Goal: Transaction & Acquisition: Purchase product/service

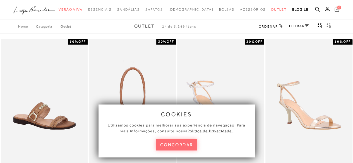
click at [179, 149] on button "concordar" at bounding box center [176, 144] width 41 height 11
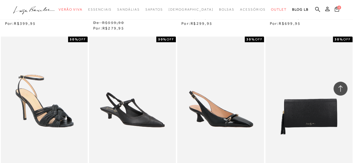
scroll to position [391, 0]
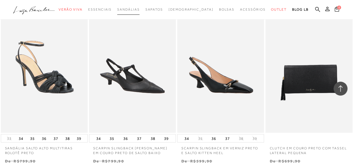
drag, startPoint x: 134, startPoint y: 106, endPoint x: 143, endPoint y: 7, distance: 99.7
click at [140, 10] on span "Sandálias" at bounding box center [128, 10] width 22 height 4
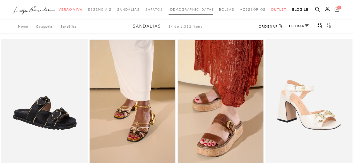
click at [191, 10] on span "[DEMOGRAPHIC_DATA]" at bounding box center [191, 10] width 45 height 4
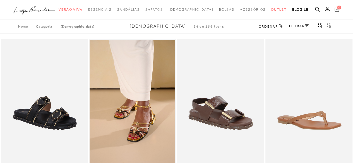
click at [275, 27] on span "Ordenar" at bounding box center [268, 27] width 19 height 4
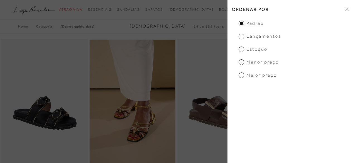
click at [257, 64] on span "Menor preço" at bounding box center [259, 62] width 40 height 6
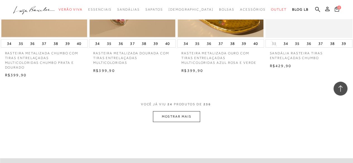
scroll to position [1005, 0]
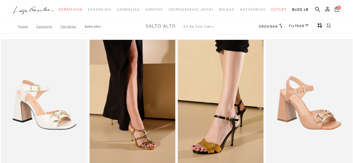
click at [279, 25] on icon at bounding box center [280, 26] width 3 height 4
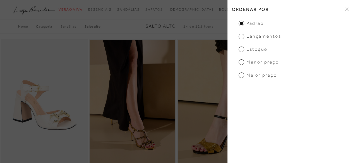
click at [261, 63] on span "Menor preço" at bounding box center [259, 62] width 40 height 6
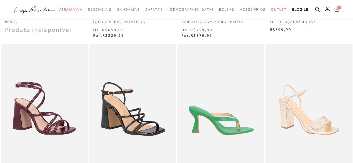
scroll to position [223, 0]
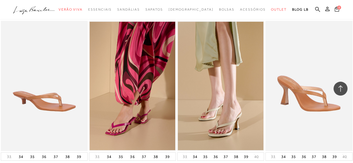
scroll to position [1005, 0]
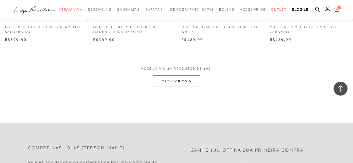
click at [172, 86] on button "MOSTRAR MAIS" at bounding box center [176, 81] width 47 height 11
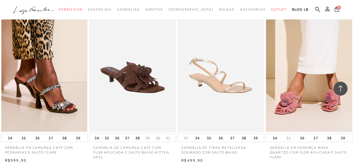
scroll to position [1926, 0]
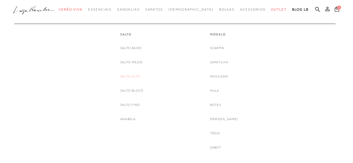
click at [132, 74] on link "Salto Alto" at bounding box center [130, 77] width 20 height 6
click at [133, 102] on link "Salto fino" at bounding box center [130, 105] width 20 height 6
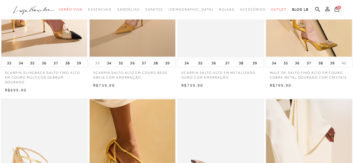
scroll to position [195, 0]
